Goal: Task Accomplishment & Management: Complete application form

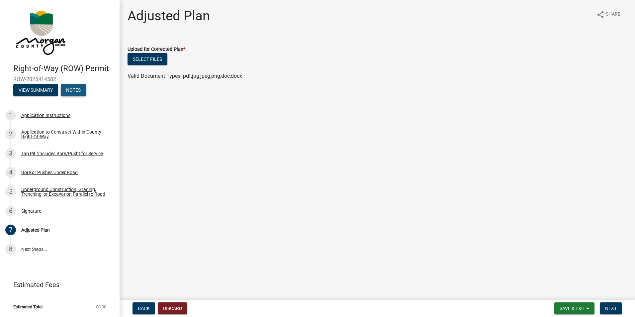
click at [76, 89] on button "Notes" at bounding box center [73, 90] width 25 height 12
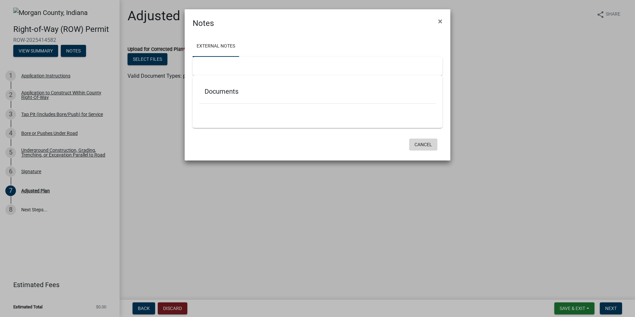
click at [430, 145] on button "Cancel" at bounding box center [423, 144] width 28 height 12
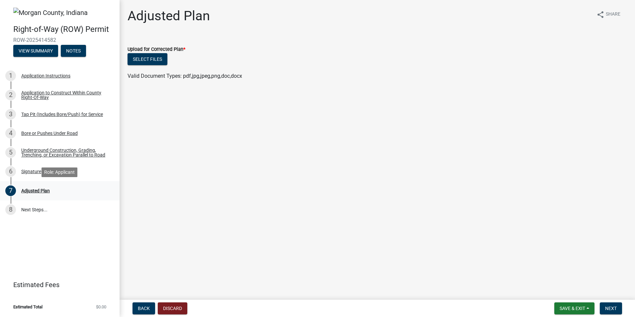
click at [36, 191] on div "Adjusted Plan" at bounding box center [35, 190] width 29 height 5
click at [144, 308] on span "Back" at bounding box center [144, 307] width 12 height 5
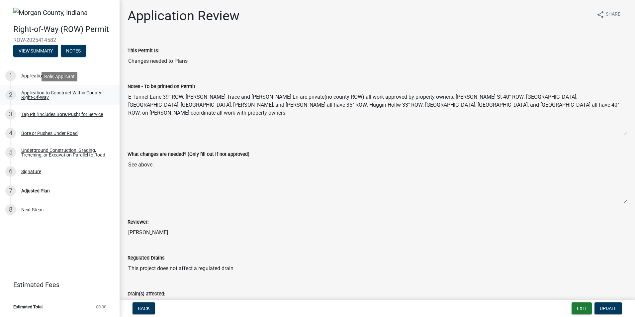
drag, startPoint x: 478, startPoint y: 107, endPoint x: 98, endPoint y: 94, distance: 380.7
click at [98, 94] on div "Right-of-Way (ROW) Permit ROW-2025414582 View Summary Notes 1 Application Instr…" at bounding box center [317, 158] width 635 height 317
click at [149, 311] on button "Back" at bounding box center [143, 308] width 23 height 12
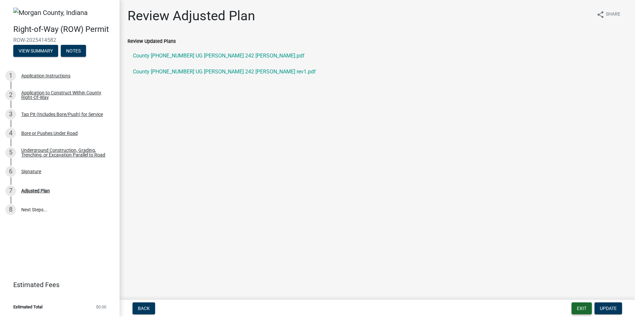
click at [578, 309] on button "Exit" at bounding box center [581, 308] width 20 height 12
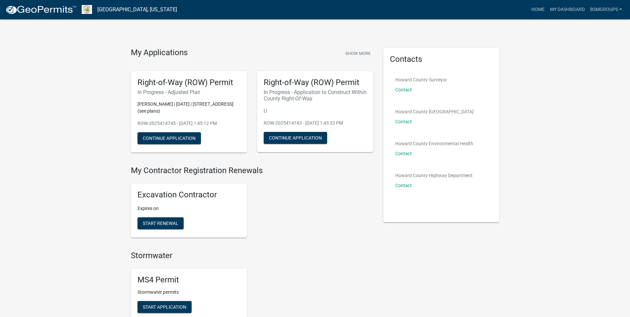
click at [172, 94] on h6 "In Progress - Adjusted Plan" at bounding box center [188, 92] width 103 height 6
click at [177, 137] on button "Continue Application" at bounding box center [168, 138] width 63 height 12
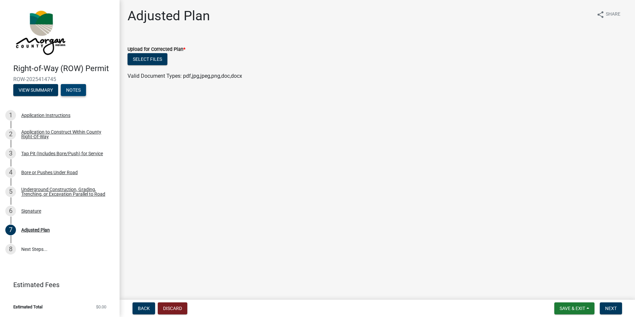
click at [75, 88] on button "Notes" at bounding box center [73, 90] width 25 height 12
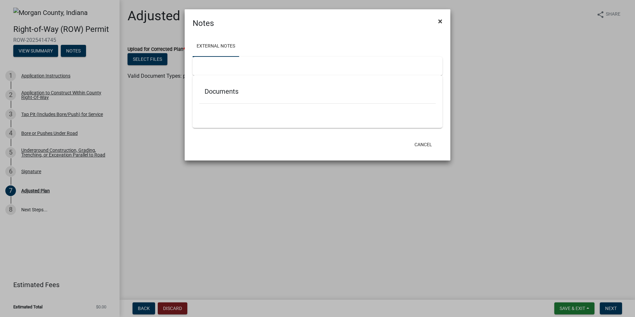
click at [442, 23] on span "×" at bounding box center [440, 21] width 4 height 9
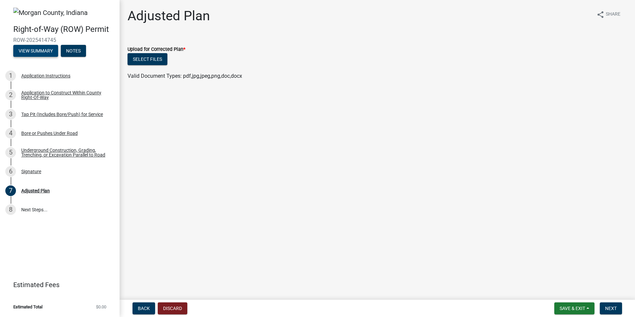
click at [39, 51] on button "View Summary" at bounding box center [35, 51] width 45 height 12
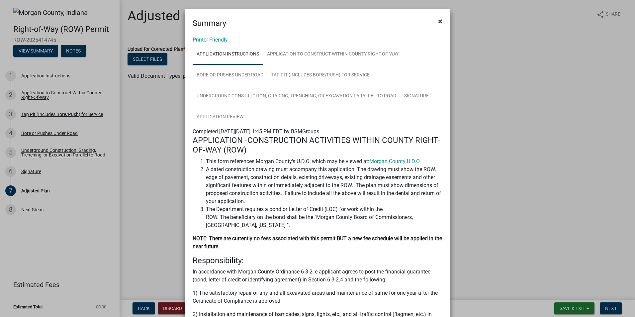
click at [445, 24] on button "×" at bounding box center [440, 21] width 15 height 19
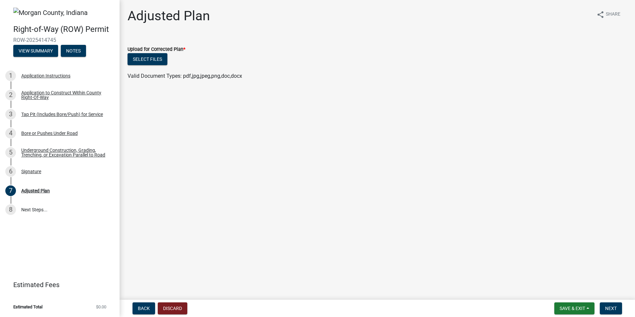
click at [47, 98] on div "Application to Construct Within County Right-Of-Way" at bounding box center [65, 94] width 88 height 9
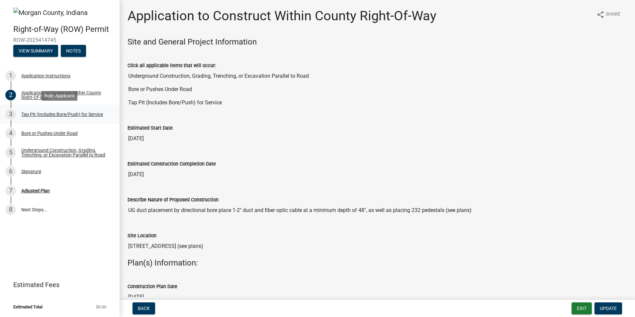
click at [47, 122] on link "3 Tap Pit (Includes Bore/Push) for Service" at bounding box center [60, 114] width 120 height 19
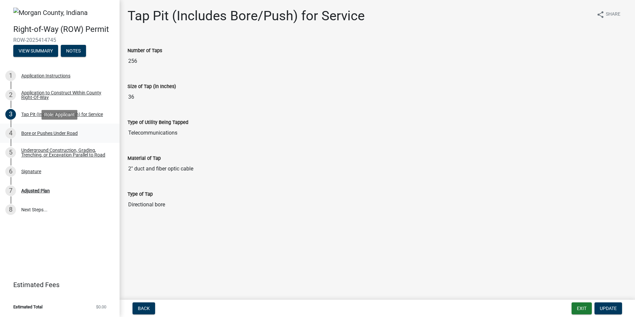
click at [45, 141] on link "4 Bore or Pushes Under Road" at bounding box center [60, 132] width 120 height 19
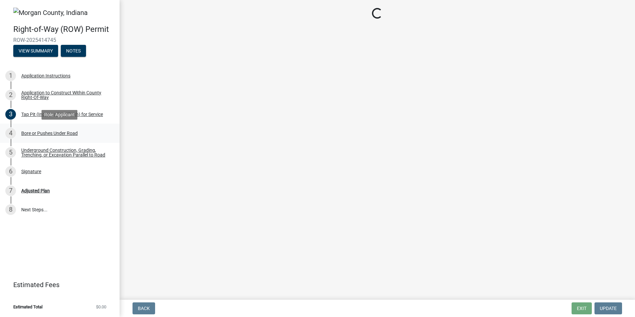
click at [44, 135] on div "Bore or Pushes Under Road" at bounding box center [49, 133] width 56 height 5
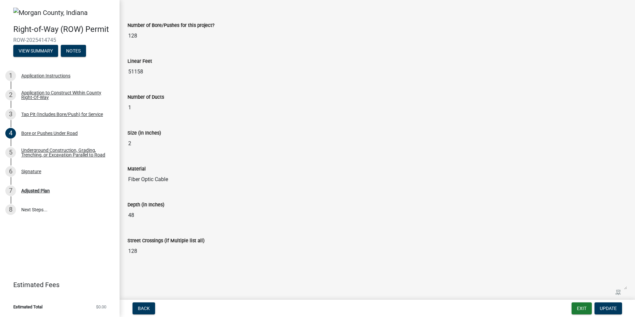
scroll to position [49, 0]
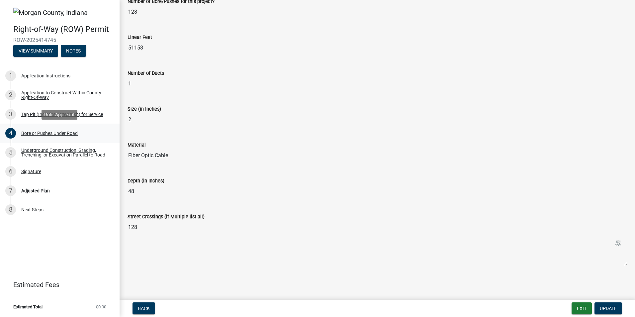
click at [58, 131] on div "Bore or Pushes Under Road" at bounding box center [49, 133] width 56 height 5
click at [41, 75] on div "Application Instructions" at bounding box center [45, 75] width 49 height 5
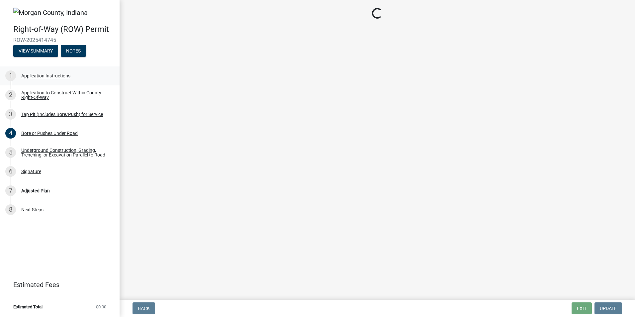
scroll to position [0, 0]
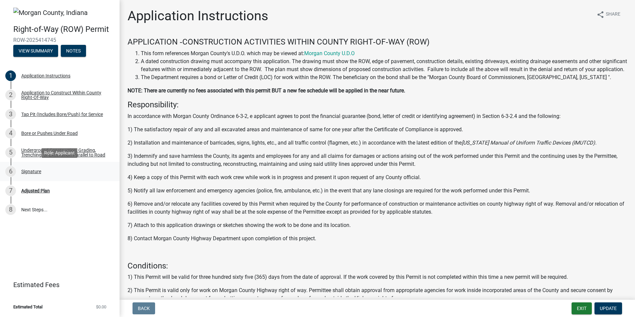
click at [35, 170] on div "Signature" at bounding box center [31, 171] width 20 height 5
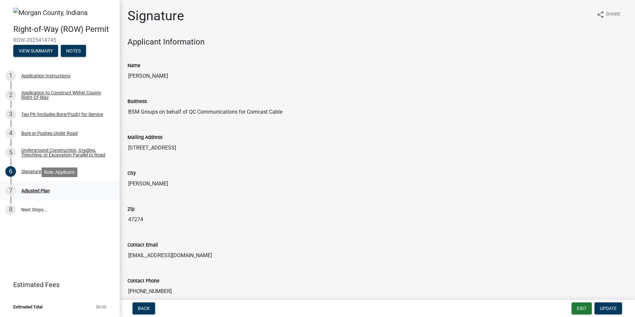
click at [40, 193] on div "7 Adjusted Plan" at bounding box center [57, 190] width 104 height 11
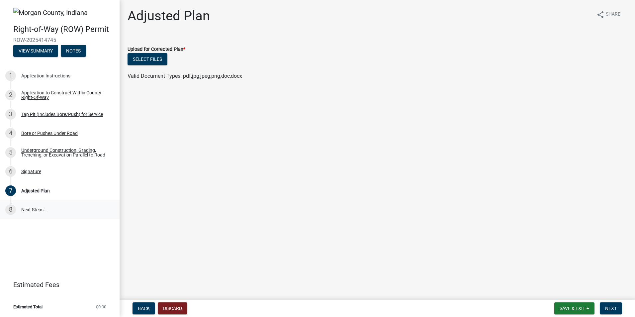
click at [32, 206] on link "8 Next Steps..." at bounding box center [60, 209] width 120 height 19
click at [31, 201] on link "8 Next Steps..." at bounding box center [60, 209] width 120 height 19
click at [33, 213] on link "8 Next Steps..." at bounding box center [60, 209] width 120 height 19
click at [33, 209] on link "8 Next Steps..." at bounding box center [60, 209] width 120 height 19
click at [33, 51] on button "View Summary" at bounding box center [35, 51] width 45 height 12
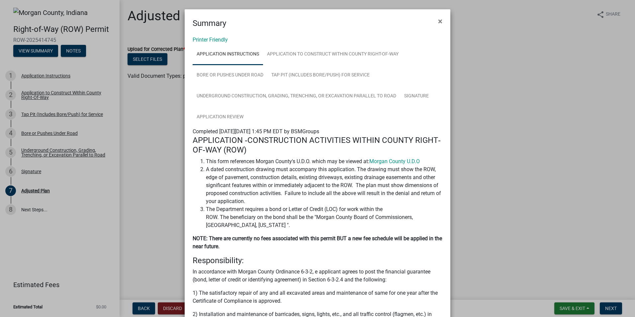
click at [53, 92] on ngb-modal-window "Summary × Printer Friendly Application Instructions Application to Construct Wi…" at bounding box center [317, 158] width 635 height 317
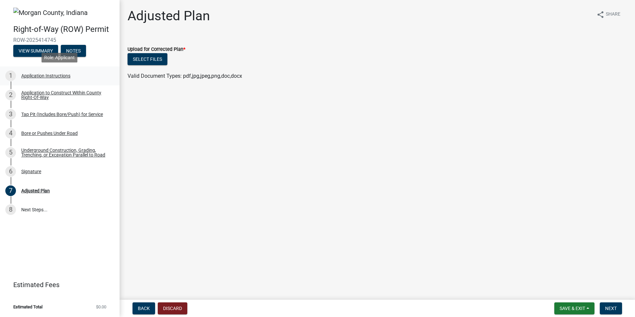
click at [33, 77] on div "Application Instructions" at bounding box center [45, 75] width 49 height 5
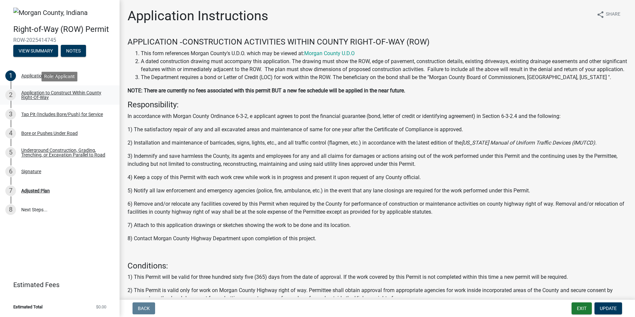
click at [34, 96] on div "Application to Construct Within County Right-Of-Way" at bounding box center [65, 94] width 88 height 9
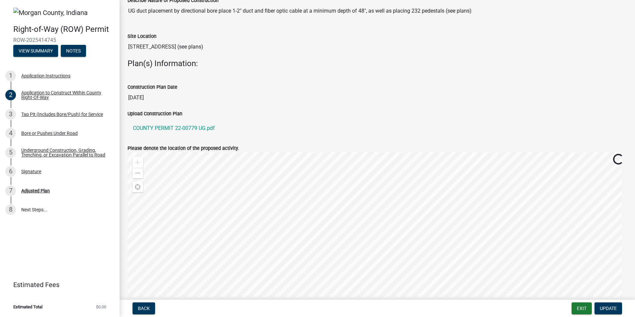
scroll to position [252, 0]
